Goal: Task Accomplishment & Management: Manage account settings

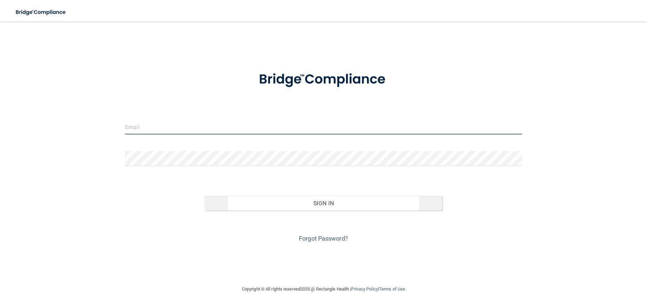
type input "[PERSON_NAME][EMAIL_ADDRESS][DOMAIN_NAME]"
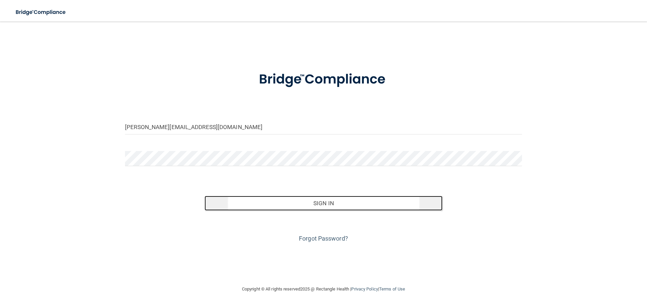
click at [302, 200] on button "Sign In" at bounding box center [324, 203] width 238 height 15
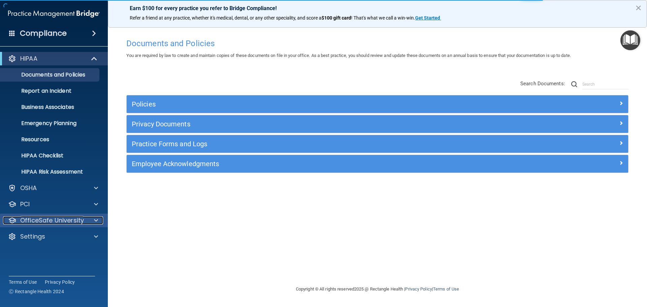
click at [47, 218] on p "OfficeSafe University" at bounding box center [52, 220] width 64 height 8
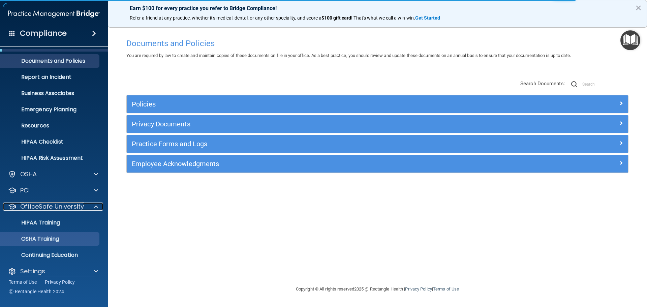
scroll to position [21, 0]
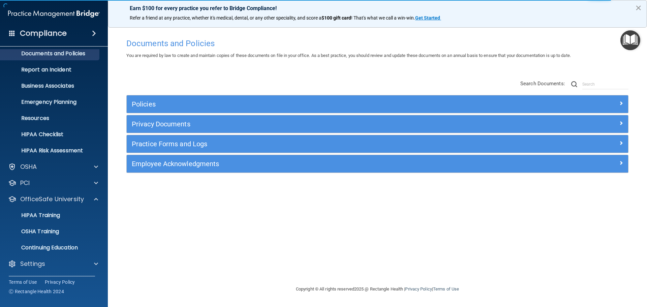
click at [639, 8] on button "×" at bounding box center [638, 7] width 6 height 11
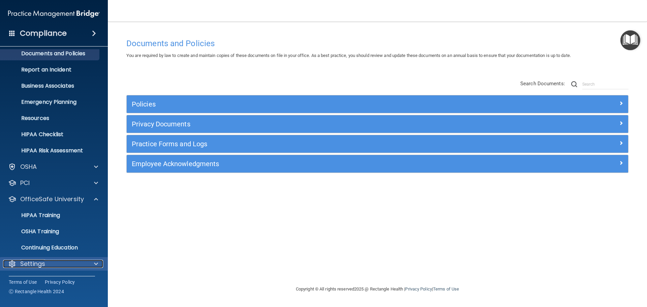
click at [28, 265] on p "Settings" at bounding box center [32, 264] width 25 height 8
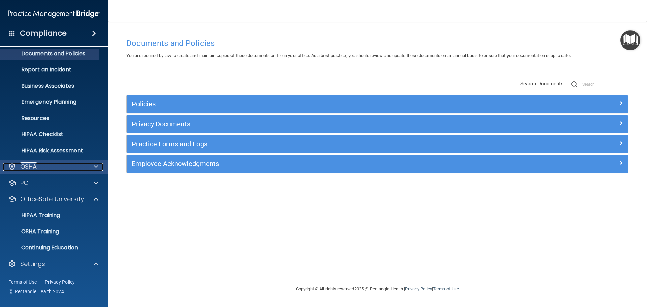
click at [47, 170] on div "OSHA" at bounding box center [45, 167] width 84 height 8
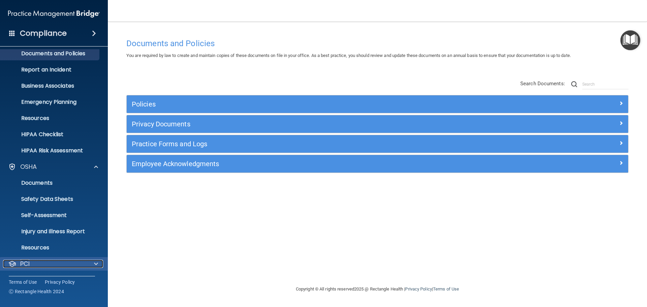
click at [51, 266] on div "PCI" at bounding box center [45, 264] width 84 height 8
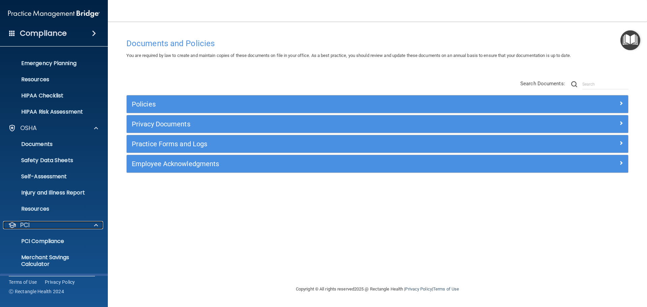
scroll to position [122, 0]
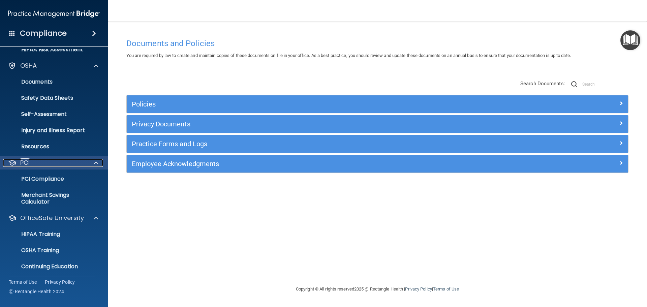
click at [85, 164] on div "PCI" at bounding box center [45, 163] width 84 height 8
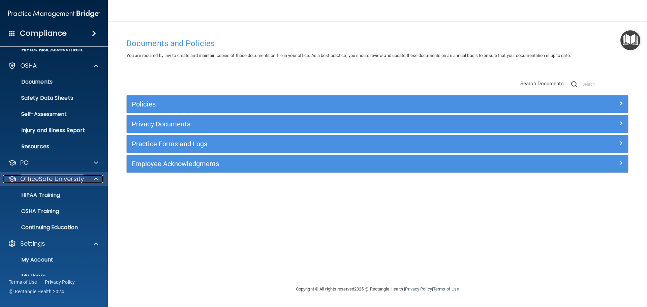
click at [86, 179] on div "OfficeSafe University" at bounding box center [45, 179] width 84 height 8
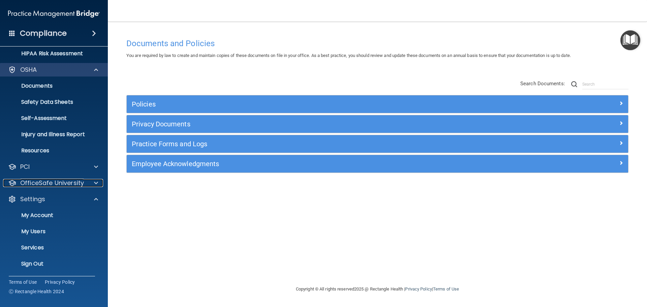
scroll to position [118, 0]
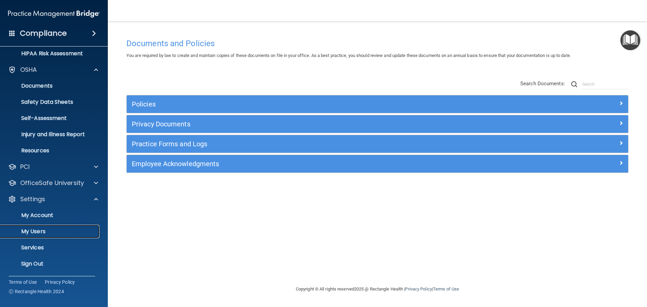
click at [37, 229] on p "My Users" at bounding box center [50, 231] width 92 height 7
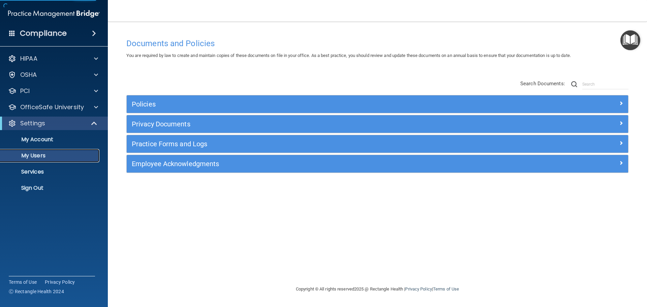
select select "20"
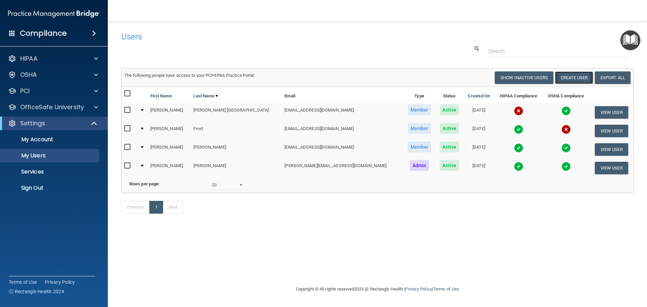
click at [575, 76] on button "Create User" at bounding box center [574, 77] width 38 height 12
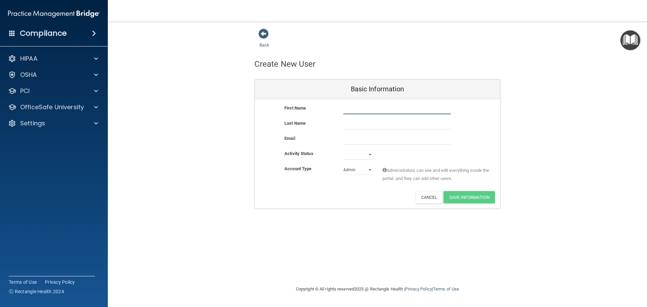
click at [369, 109] on input "text" at bounding box center [398, 109] width 108 height 10
type input "[PERSON_NAME]"
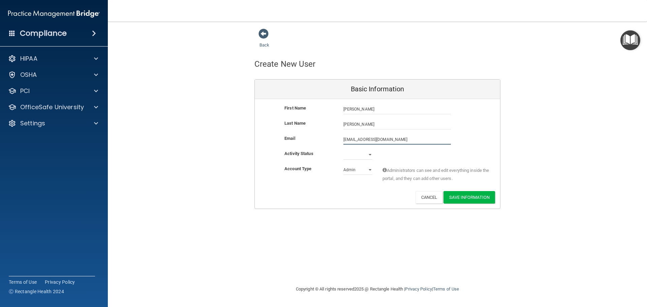
type input "[EMAIL_ADDRESS][DOMAIN_NAME]"
click at [359, 154] on select "Active Inactive" at bounding box center [358, 155] width 29 height 10
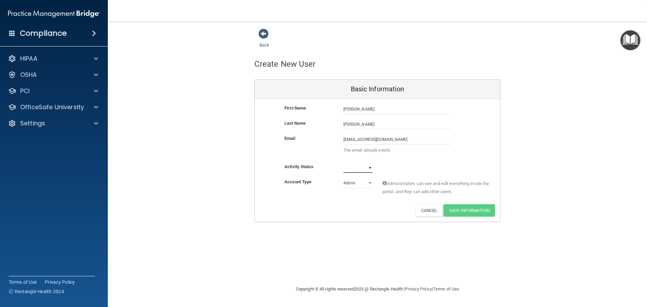
select select "active"
click at [344, 163] on select "Active Inactive" at bounding box center [358, 168] width 29 height 10
click at [359, 182] on select "Admin Member" at bounding box center [358, 183] width 29 height 10
select select "practice_member"
click at [344, 178] on select "Admin Member" at bounding box center [358, 183] width 29 height 10
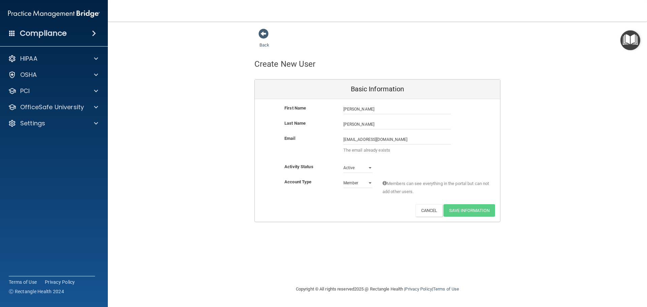
click at [359, 207] on div "Deactivate Reset Password Edit Cancel Save Information" at bounding box center [377, 210] width 245 height 12
click at [547, 190] on div "Back Create New User Basic Information First Name [PERSON_NAME] [PERSON_NAME] L…" at bounding box center [377, 125] width 512 height 194
drag, startPoint x: 412, startPoint y: 139, endPoint x: 327, endPoint y: 140, distance: 85.6
click at [327, 140] on div "Email [EMAIL_ADDRESS][DOMAIN_NAME] [EMAIL_ADDRESS][DOMAIN_NAME] The email alrea…" at bounding box center [377, 146] width 245 height 23
click at [557, 135] on div "Back Create New User Basic Information First Name [PERSON_NAME] [PERSON_NAME] L…" at bounding box center [377, 125] width 512 height 194
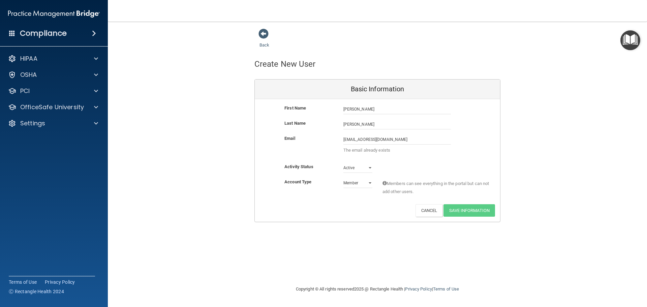
drag, startPoint x: 358, startPoint y: 59, endPoint x: 361, endPoint y: 51, distance: 8.9
click at [358, 58] on div "Create New User" at bounding box center [377, 64] width 256 height 17
click at [266, 35] on span at bounding box center [264, 34] width 10 height 10
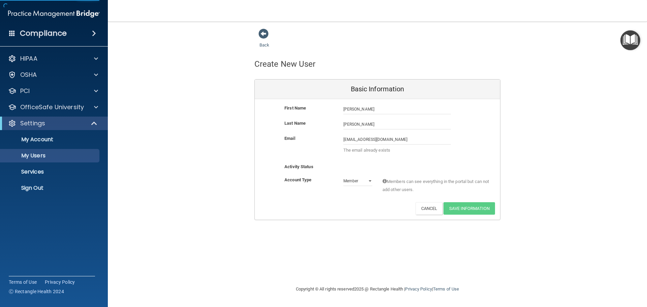
select select "20"
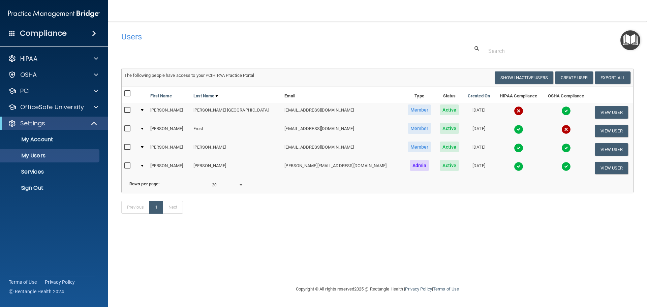
click at [38, 32] on h4 "Compliance" at bounding box center [43, 33] width 47 height 9
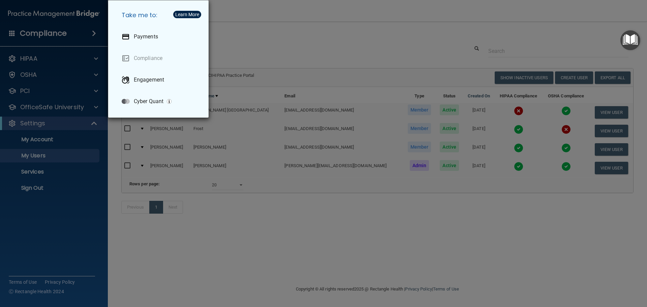
click at [299, 48] on div "Take me to: Payments Compliance Engagement Cyber Quant" at bounding box center [323, 153] width 647 height 307
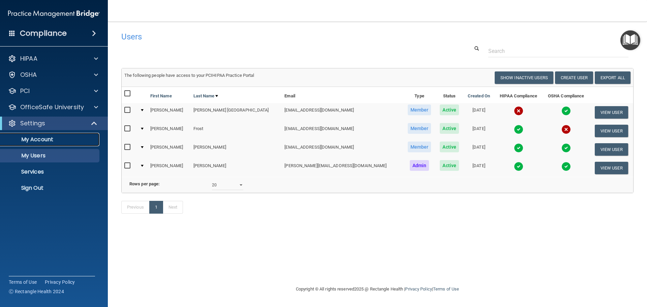
click at [52, 140] on p "My Account" at bounding box center [50, 139] width 92 height 7
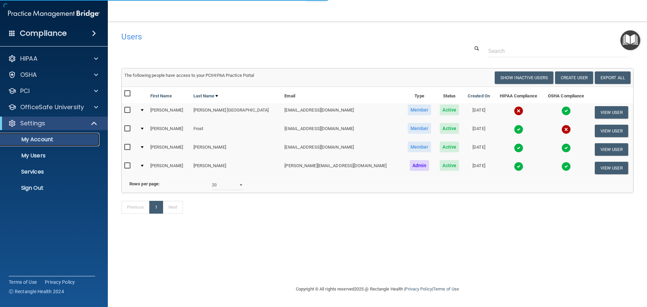
click at [47, 139] on p "My Account" at bounding box center [50, 139] width 92 height 7
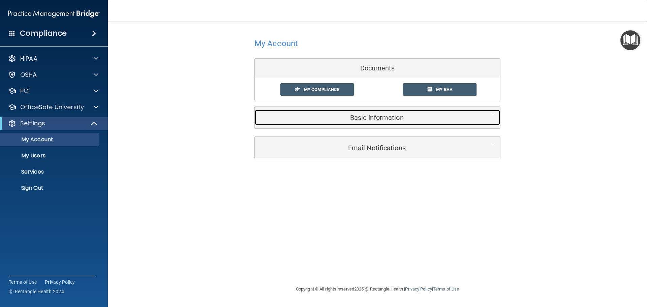
click at [396, 117] on h5 "Basic Information" at bounding box center [367, 117] width 215 height 7
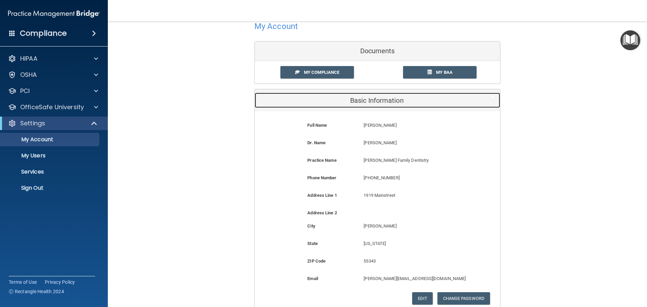
scroll to position [34, 0]
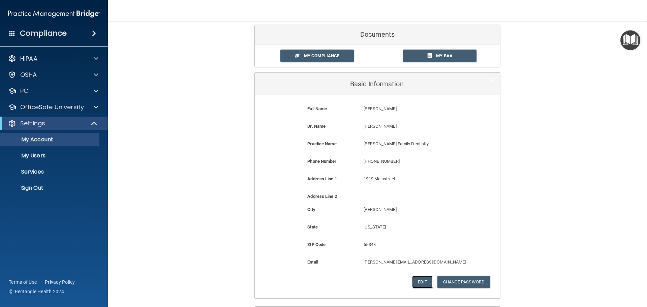
click at [415, 282] on button "Edit" at bounding box center [422, 282] width 21 height 12
select select "23"
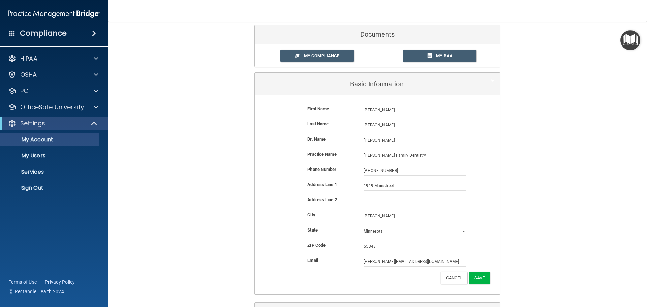
drag, startPoint x: 404, startPoint y: 138, endPoint x: 316, endPoint y: 138, distance: 88.3
click at [316, 138] on div "Dr. Name [PERSON_NAME] [PERSON_NAME]" at bounding box center [377, 140] width 235 height 10
click at [432, 163] on div "Practice Name [PERSON_NAME] Family Dentistry [PERSON_NAME] Family Dentistry" at bounding box center [377, 157] width 235 height 15
click at [384, 136] on input "text" at bounding box center [415, 140] width 102 height 10
type input "[PERSON_NAME]"
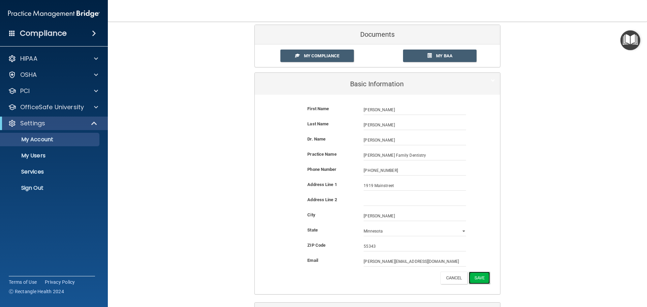
click at [477, 278] on button "Save" at bounding box center [479, 278] width 21 height 12
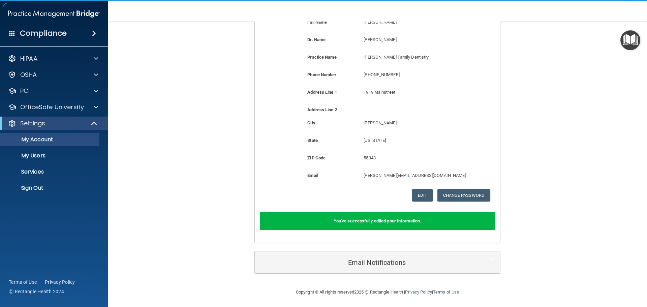
scroll to position [122, 0]
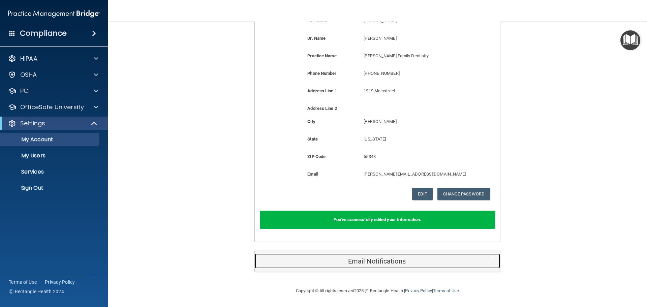
click at [399, 264] on h5 "Email Notifications" at bounding box center [367, 261] width 215 height 7
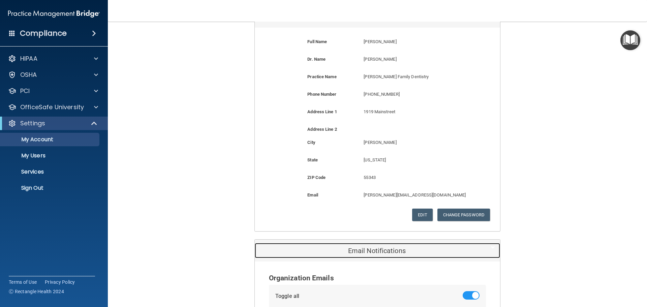
scroll to position [257, 0]
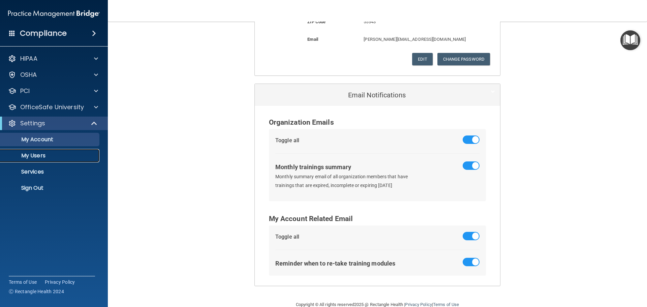
click at [39, 155] on p "My Users" at bounding box center [50, 155] width 92 height 7
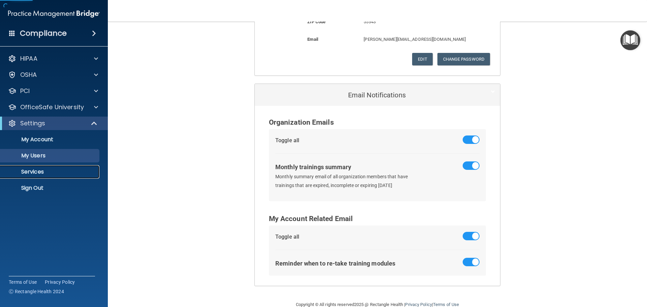
click at [38, 175] on p "Services" at bounding box center [50, 172] width 92 height 7
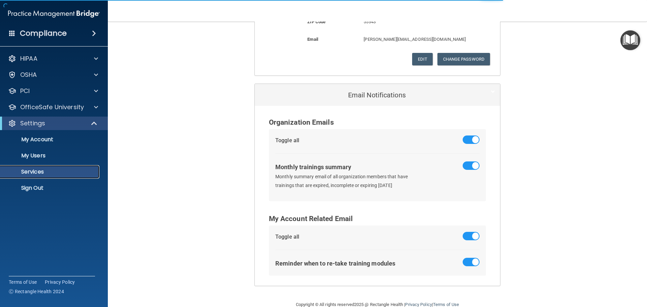
click at [38, 172] on p "Services" at bounding box center [50, 172] width 92 height 7
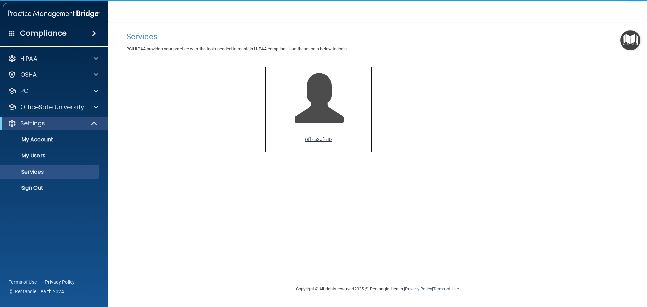
click at [328, 96] on span at bounding box center [327, 103] width 64 height 59
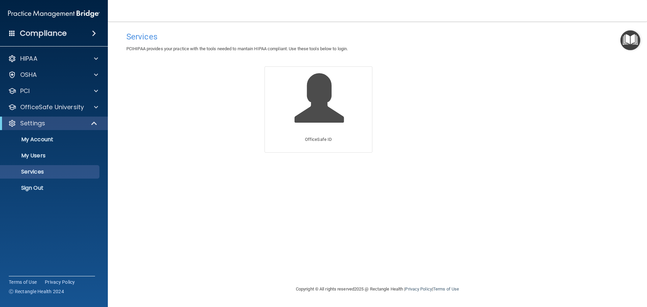
click at [42, 15] on img at bounding box center [54, 13] width 92 height 13
click at [71, 10] on img at bounding box center [54, 13] width 92 height 13
click at [48, 139] on p "My Account" at bounding box center [50, 139] width 92 height 7
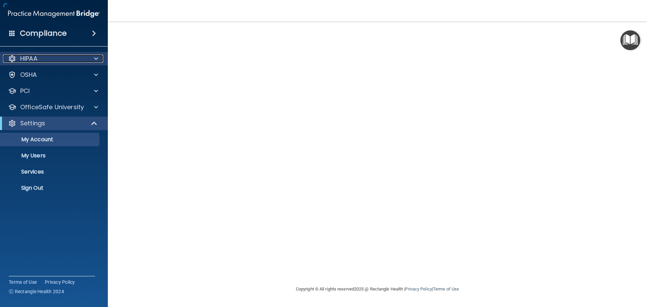
click at [33, 55] on p "HIPAA" at bounding box center [28, 59] width 17 height 8
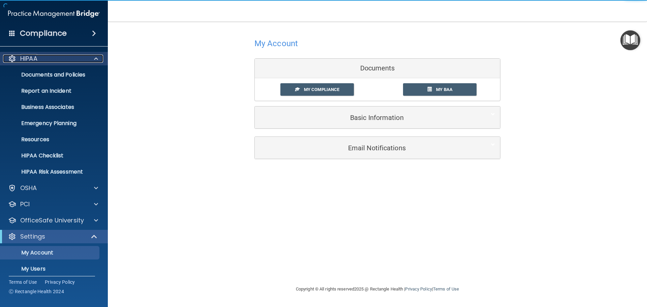
click at [33, 55] on p "HIPAA" at bounding box center [28, 59] width 17 height 8
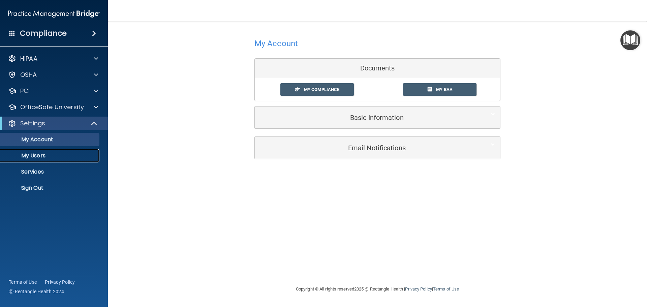
click at [50, 154] on p "My Users" at bounding box center [50, 155] width 92 height 7
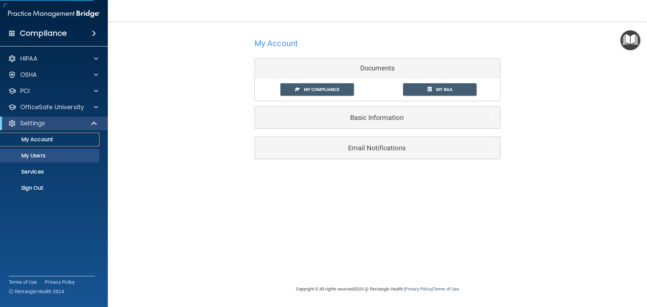
click at [50, 137] on p "My Account" at bounding box center [50, 139] width 92 height 7
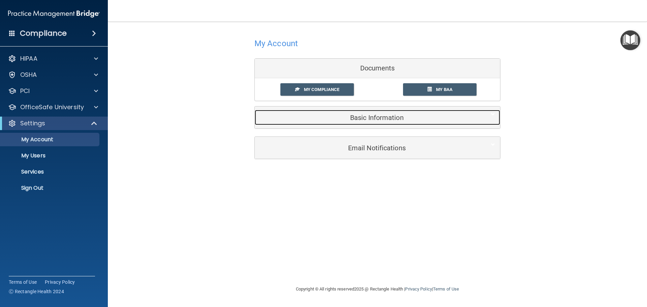
click at [398, 121] on h5 "Basic Information" at bounding box center [367, 117] width 215 height 7
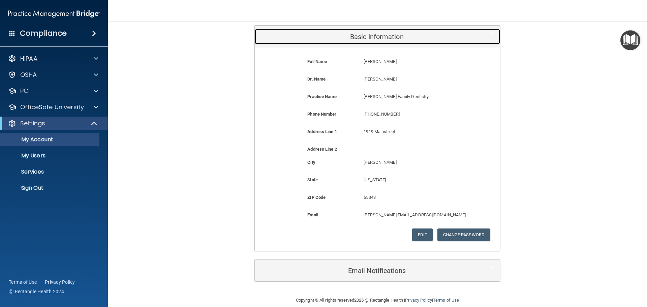
scroll to position [90, 0]
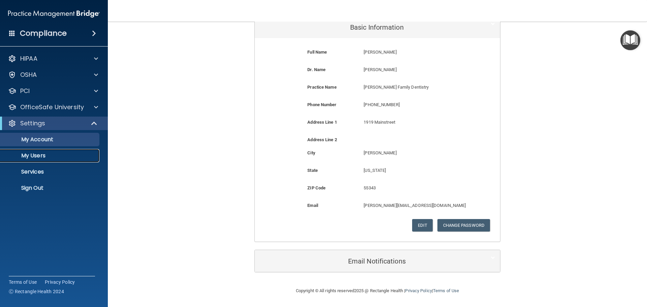
click at [43, 157] on p "My Users" at bounding box center [50, 155] width 92 height 7
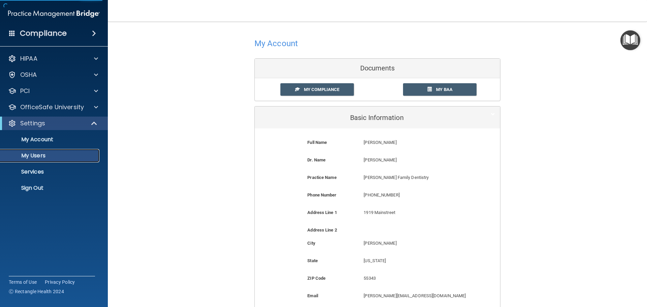
select select "20"
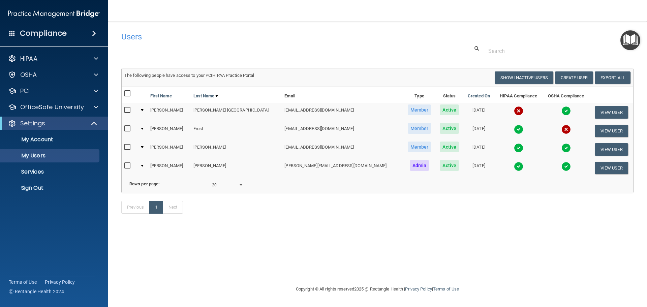
click at [341, 41] on div "Users" at bounding box center [268, 36] width 305 height 17
click at [355, 47] on div at bounding box center [377, 51] width 523 height 12
click at [53, 156] on p "My Users" at bounding box center [50, 155] width 92 height 7
click at [42, 137] on p "My Account" at bounding box center [50, 139] width 92 height 7
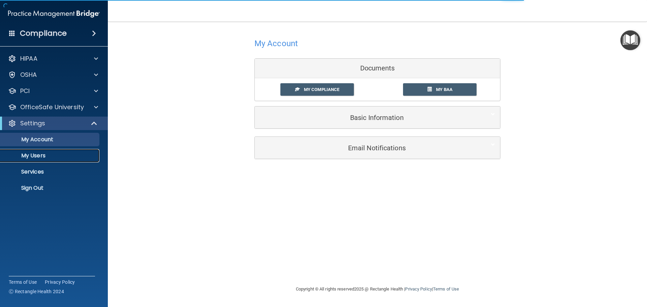
click at [38, 156] on p "My Users" at bounding box center [50, 155] width 92 height 7
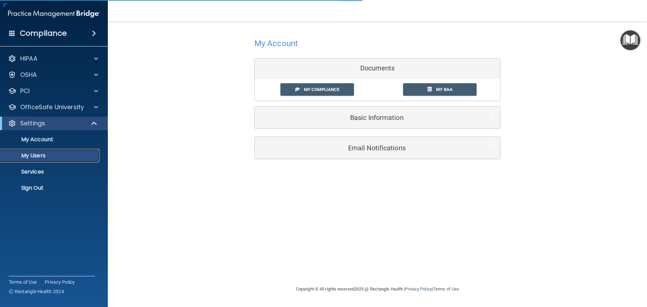
select select "20"
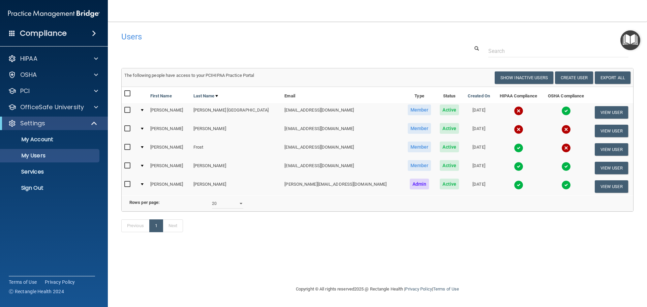
click at [282, 126] on td "[EMAIL_ADDRESS][DOMAIN_NAME]" at bounding box center [342, 131] width 121 height 19
